Goal: Find specific page/section: Find specific page/section

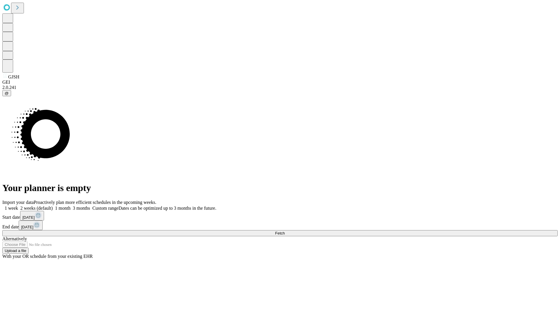
click at [285, 231] on span "Fetch" at bounding box center [280, 233] width 10 height 4
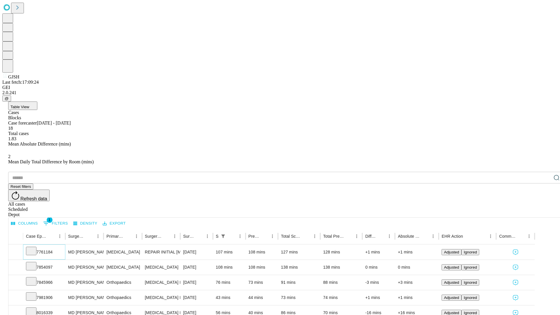
click at [34, 248] on icon at bounding box center [31, 251] width 6 height 6
